Goal: Task Accomplishment & Management: Complete application form

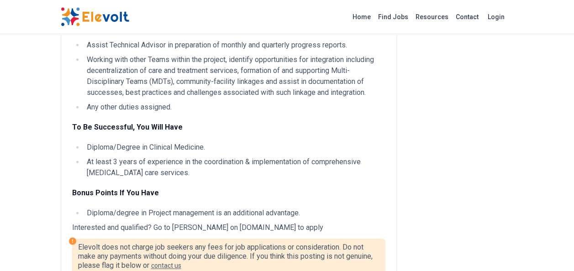
scroll to position [560, 0]
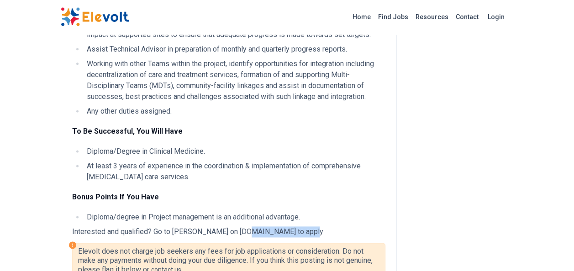
drag, startPoint x: 237, startPoint y: 240, endPoint x: 292, endPoint y: 240, distance: 54.8
click at [292, 237] on p "Interested and qualified? Go to Elizabeth Glaser on phe.tbe.taleo.net to apply" at bounding box center [228, 231] width 313 height 11
copy p "phe.tbe.taleo.net"
click at [266, 237] on p "Interested and qualified? Go to Elizabeth Glaser on phe.tbe.taleo.net to apply" at bounding box center [228, 231] width 313 height 11
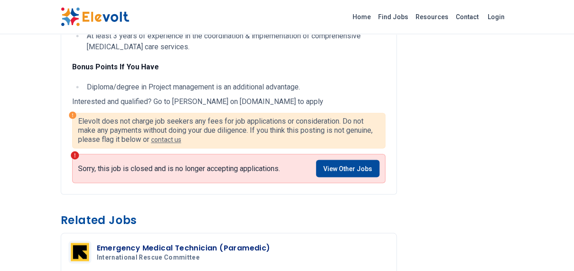
scroll to position [700, 0]
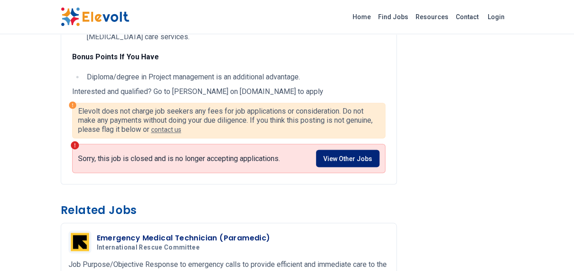
click at [335, 167] on link "View Other Jobs" at bounding box center [347, 158] width 63 height 17
click at [339, 167] on link "View Other Jobs" at bounding box center [347, 158] width 63 height 17
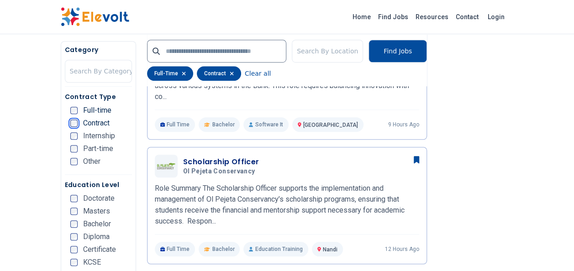
scroll to position [306, 0]
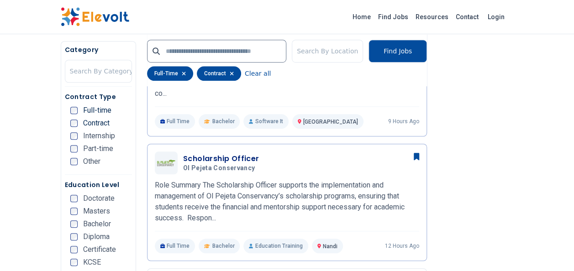
click at [72, 227] on ul "Doctorate Masters Bachelor Diploma Certificate KCSE KCPE Other" at bounding box center [101, 246] width 62 height 102
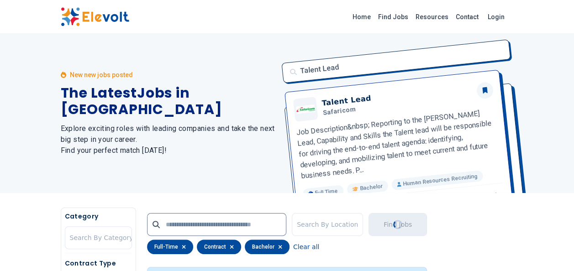
scroll to position [0, 0]
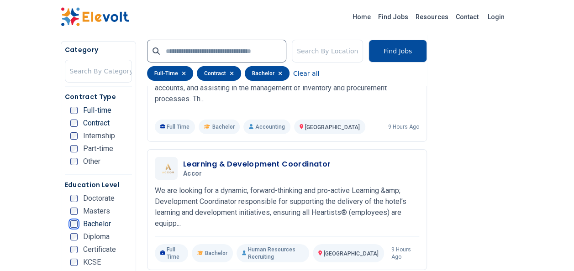
scroll to position [1857, 0]
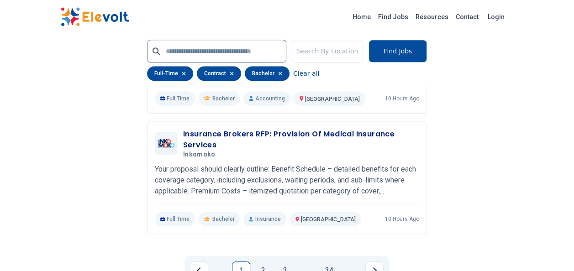
scroll to position [2208, 0]
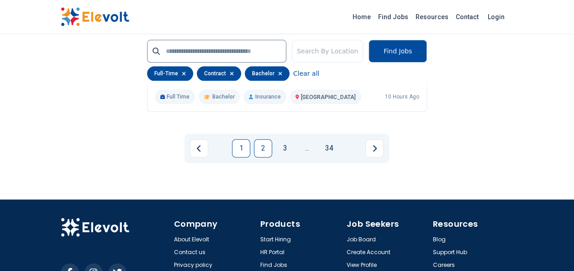
click at [266, 139] on link "2" at bounding box center [263, 148] width 18 height 18
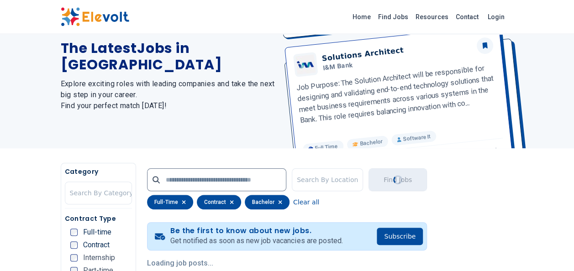
scroll to position [0, 0]
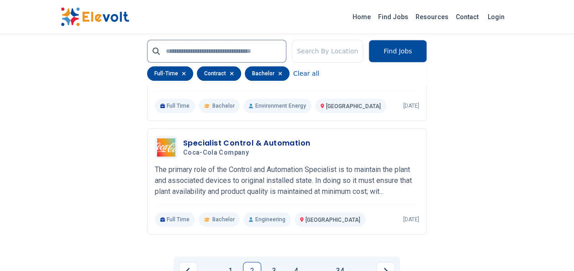
scroll to position [2094, 0]
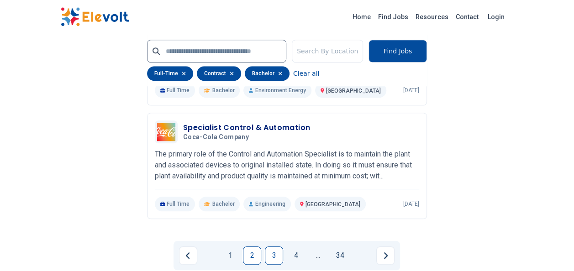
click at [275, 246] on link "3" at bounding box center [274, 255] width 18 height 18
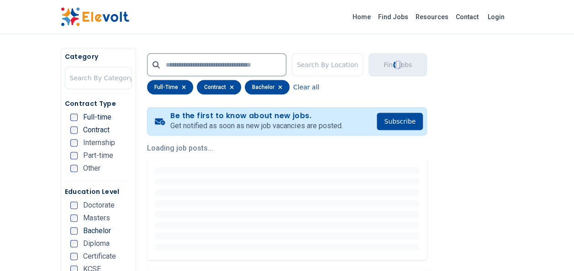
scroll to position [0, 0]
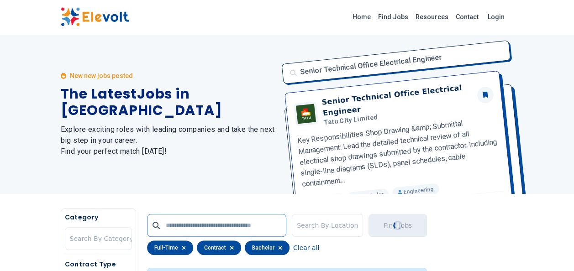
click at [244, 228] on input "text" at bounding box center [216, 225] width 139 height 23
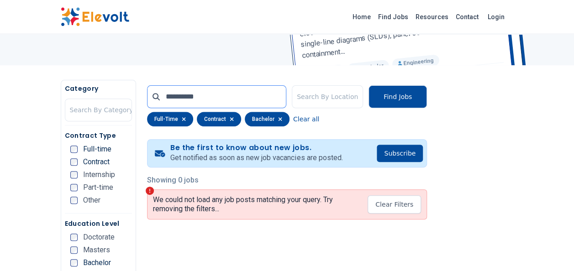
scroll to position [165, 0]
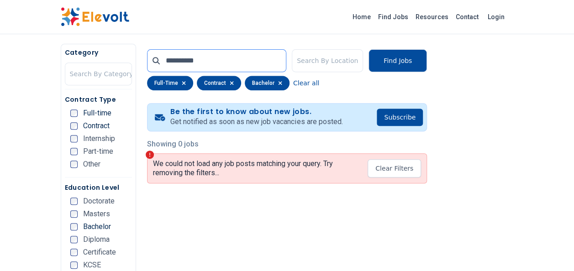
click at [193, 57] on input "**********" at bounding box center [216, 60] width 139 height 23
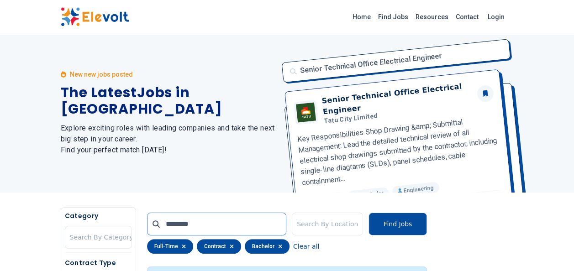
scroll to position [0, 0]
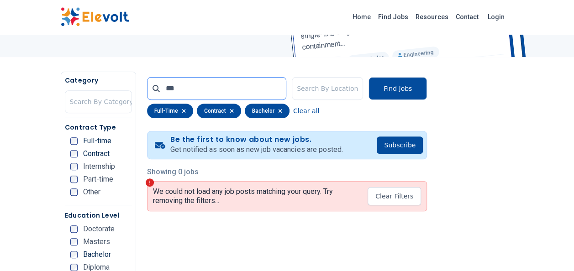
scroll to position [129, 0]
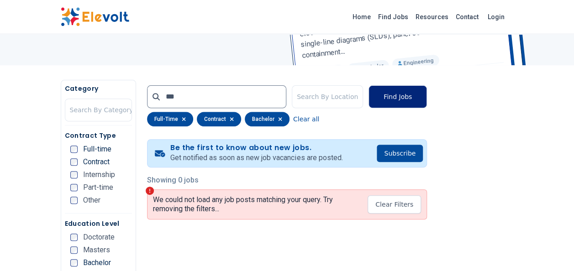
click at [394, 89] on button "Find Jobs" at bounding box center [397, 96] width 58 height 23
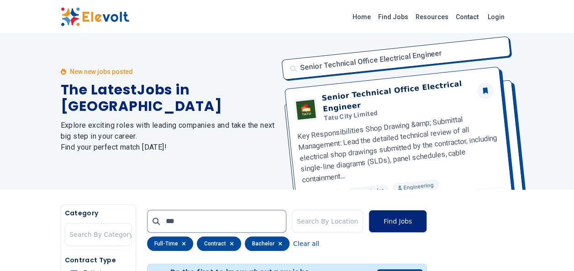
scroll to position [0, 0]
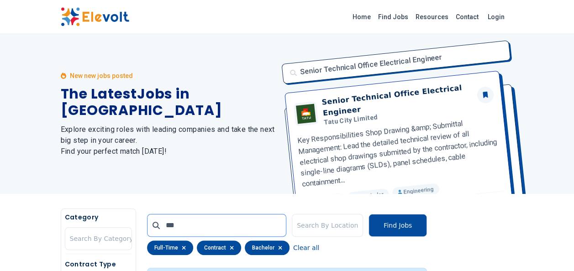
click at [235, 233] on input "***" at bounding box center [216, 225] width 139 height 23
type input "*"
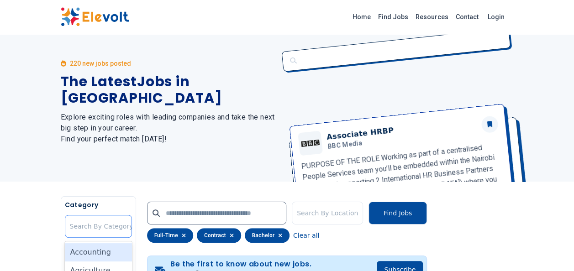
click at [88, 238] on div "35 results available. Use Up and Down to choose options, press Enter to select …" at bounding box center [98, 226] width 67 height 23
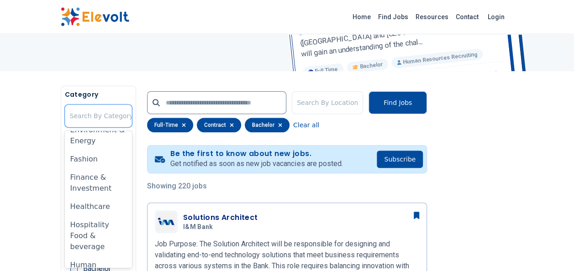
scroll to position [329, 0]
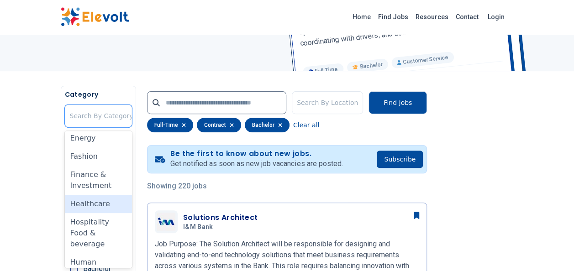
click at [106, 206] on div "Healthcare" at bounding box center [98, 204] width 67 height 18
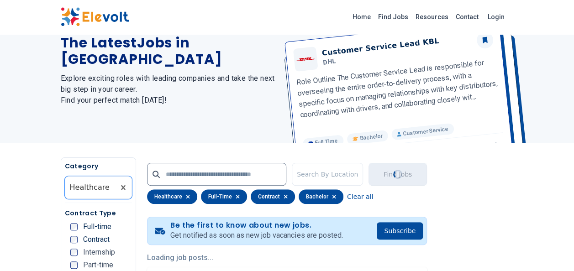
scroll to position [0, 0]
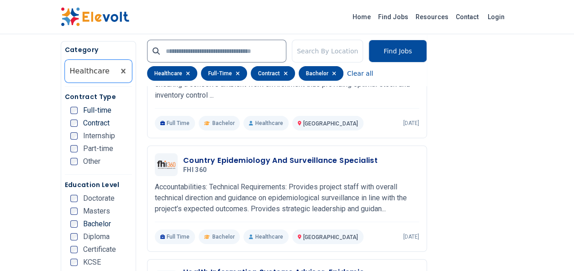
scroll to position [1516, 0]
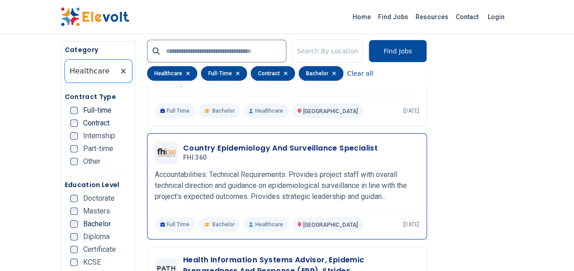
click at [324, 143] on h3 "Country Epidemiology And Surveillance Specialist" at bounding box center [280, 148] width 194 height 11
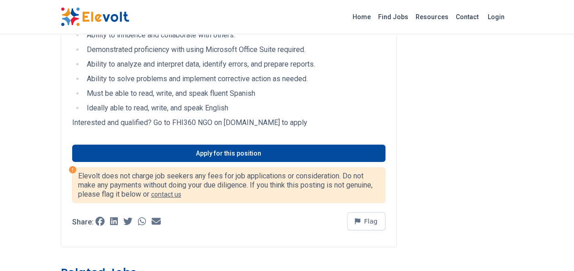
scroll to position [1530, 0]
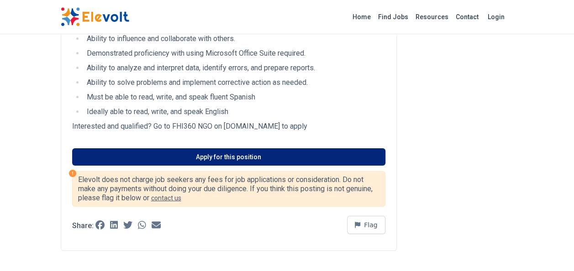
click at [327, 160] on link "Apply for this position" at bounding box center [228, 156] width 313 height 17
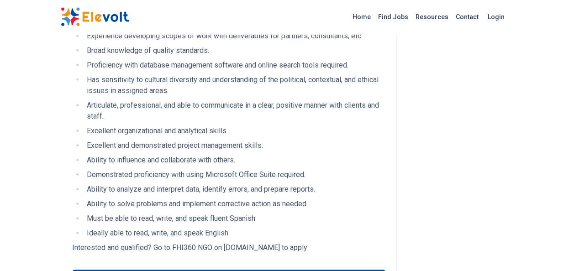
scroll to position [1396, 0]
